Goal: Task Accomplishment & Management: Manage account settings

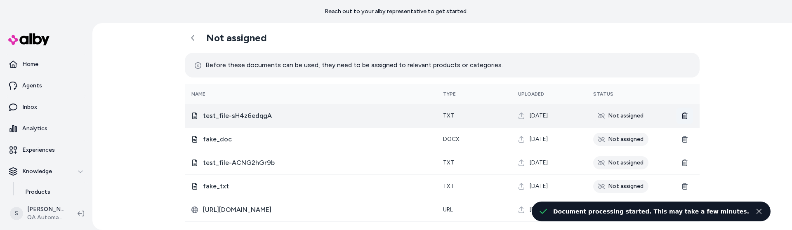
click at [684, 116] on icon at bounding box center [685, 116] width 6 height 7
click at [684, 114] on icon at bounding box center [684, 116] width 7 height 7
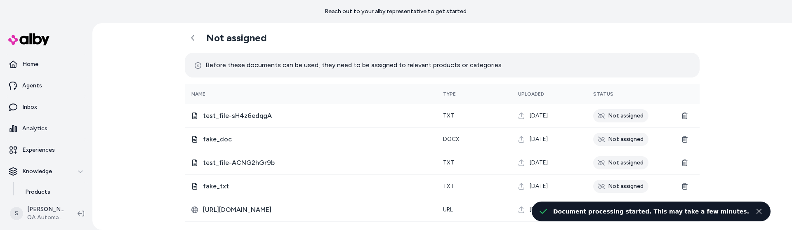
click at [760, 210] on icon "Close toast" at bounding box center [759, 211] width 5 height 5
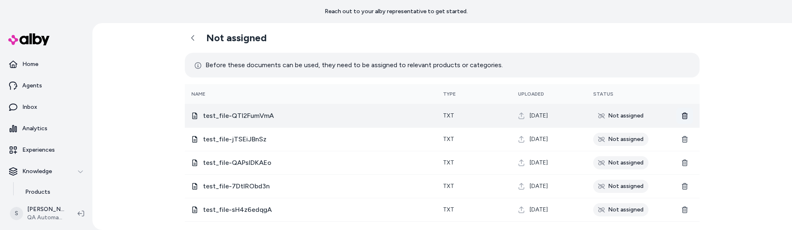
click at [685, 116] on icon at bounding box center [684, 116] width 7 height 7
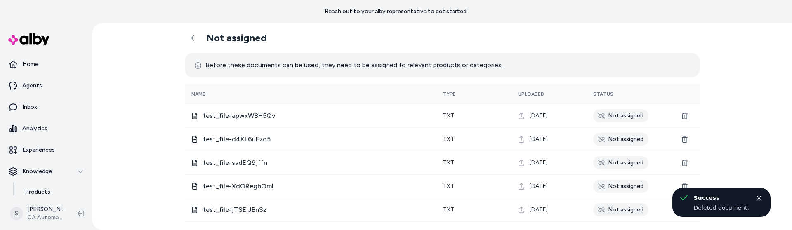
click at [705, 207] on div "Deleted document." at bounding box center [721, 208] width 55 height 8
copy div "Deleted document."
